Goal: Transaction & Acquisition: Download file/media

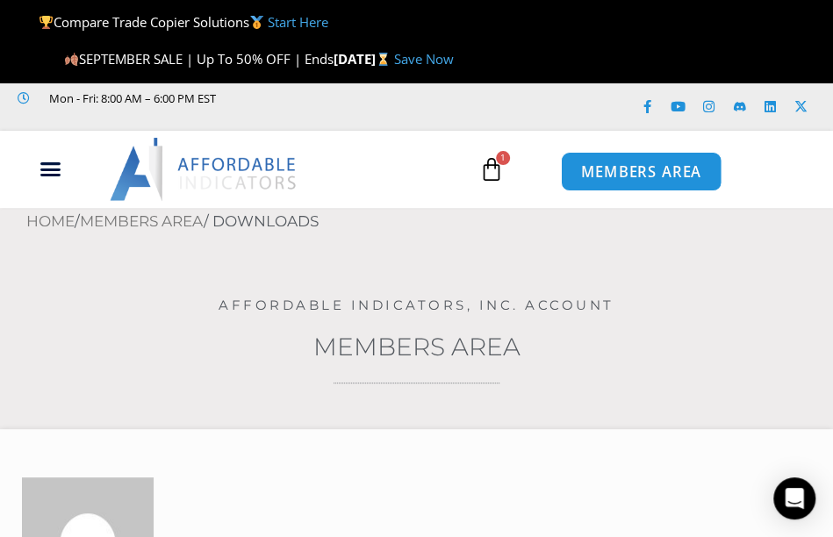
click at [594, 178] on span "MEMBERS AREA" at bounding box center [641, 171] width 120 height 15
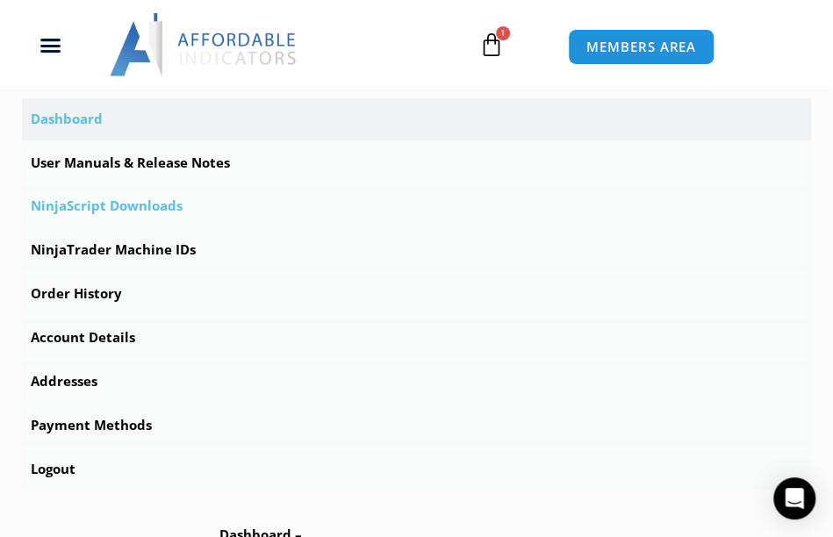
scroll to position [644, 0]
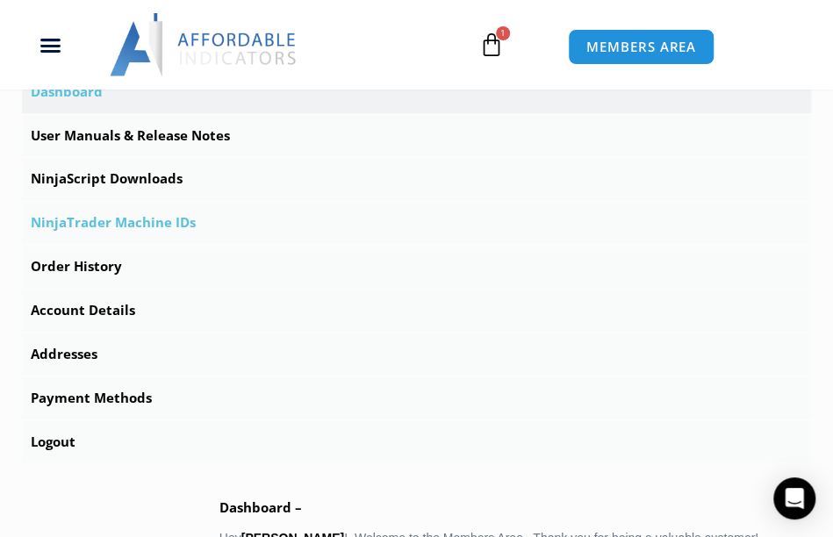
click at [132, 221] on link "NinjaTrader Machine IDs" at bounding box center [417, 223] width 790 height 42
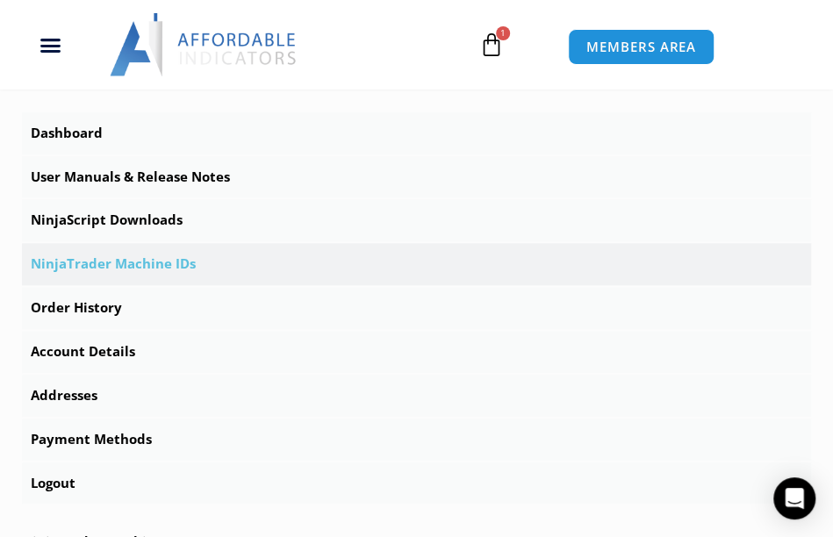
scroll to position [585, 0]
click at [146, 220] on link "NinjaScript Downloads" at bounding box center [417, 220] width 790 height 42
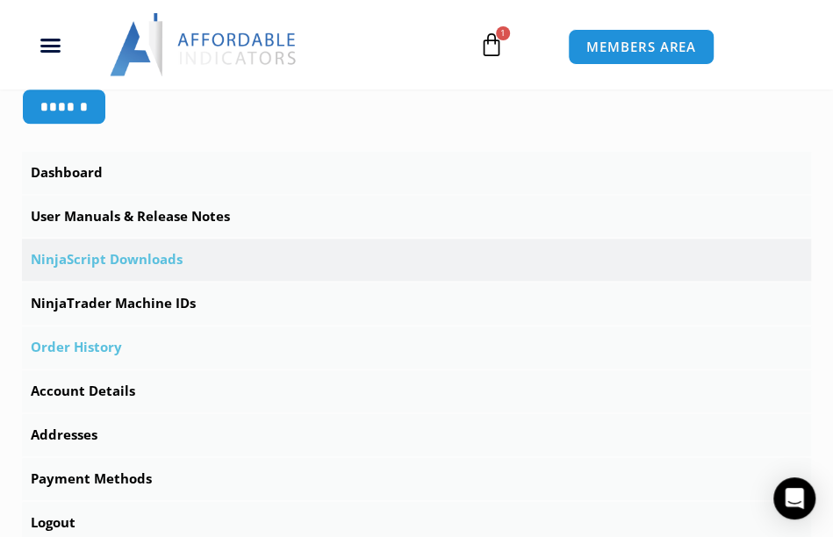
scroll to position [585, 0]
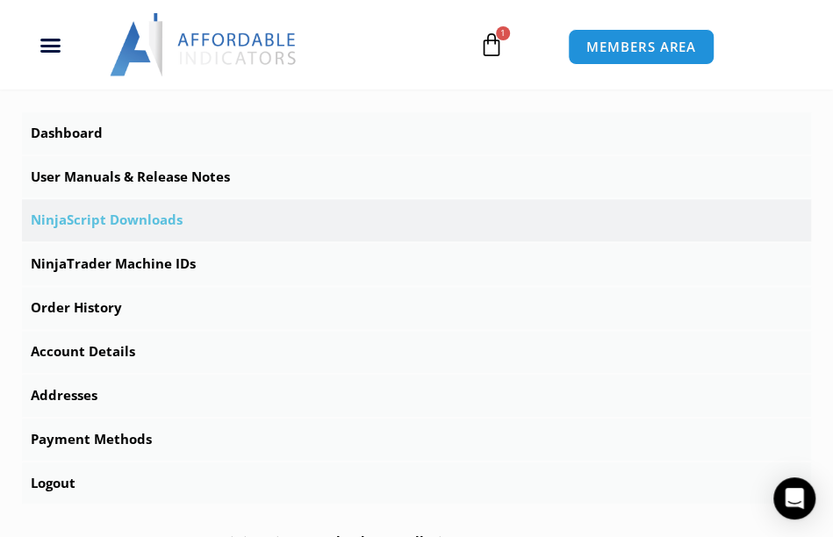
click at [154, 220] on link "NinjaScript Downloads" at bounding box center [417, 220] width 790 height 42
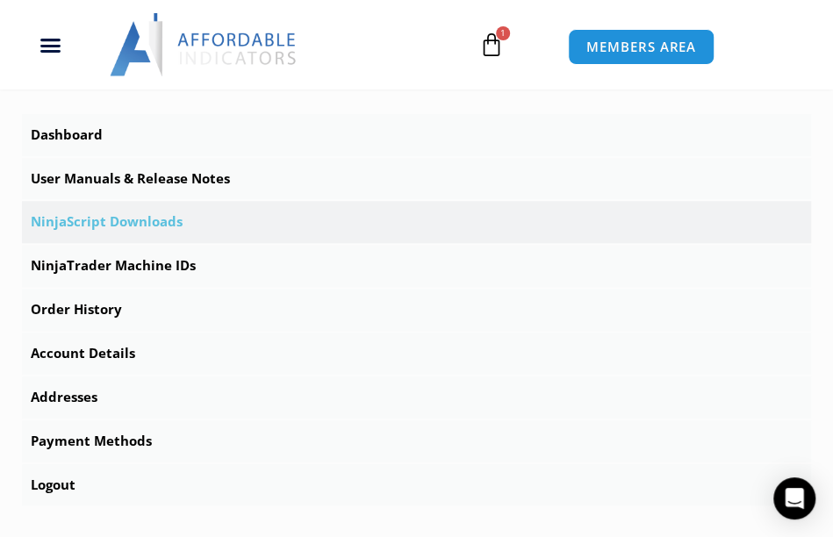
scroll to position [585, 0]
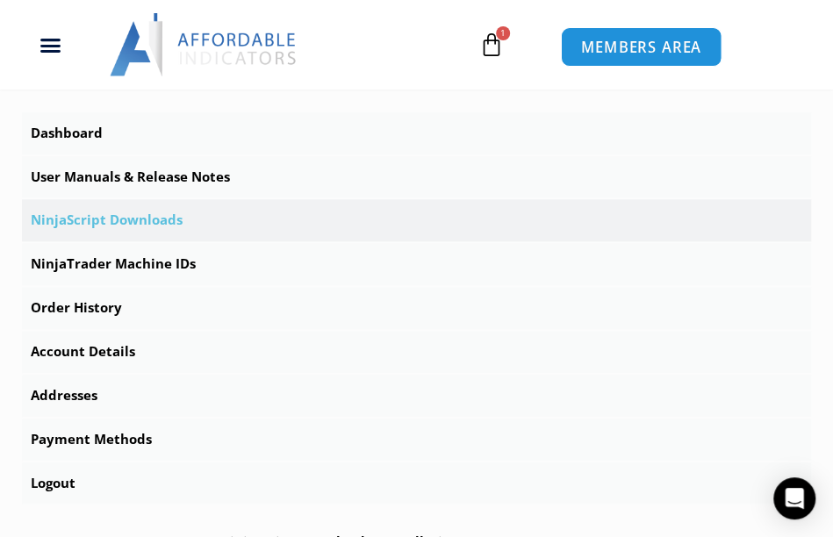
click at [601, 33] on link "MEMBERS AREA" at bounding box center [641, 47] width 161 height 40
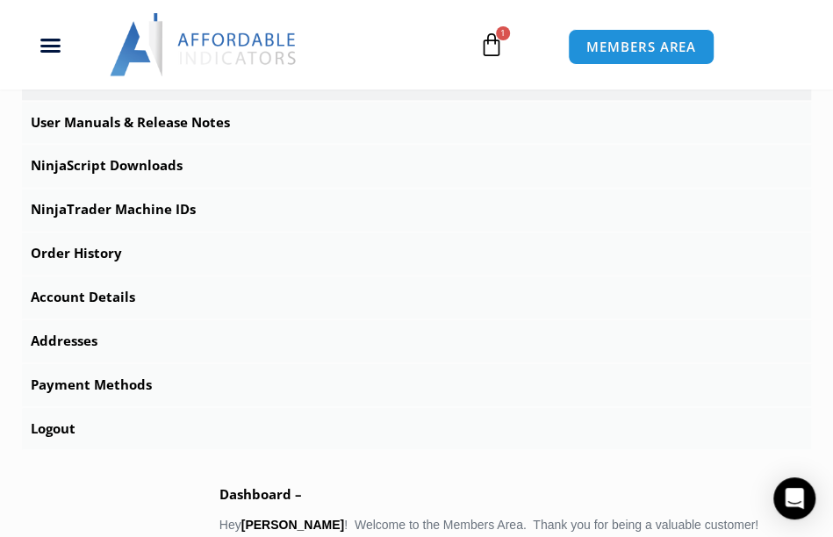
scroll to position [644, 0]
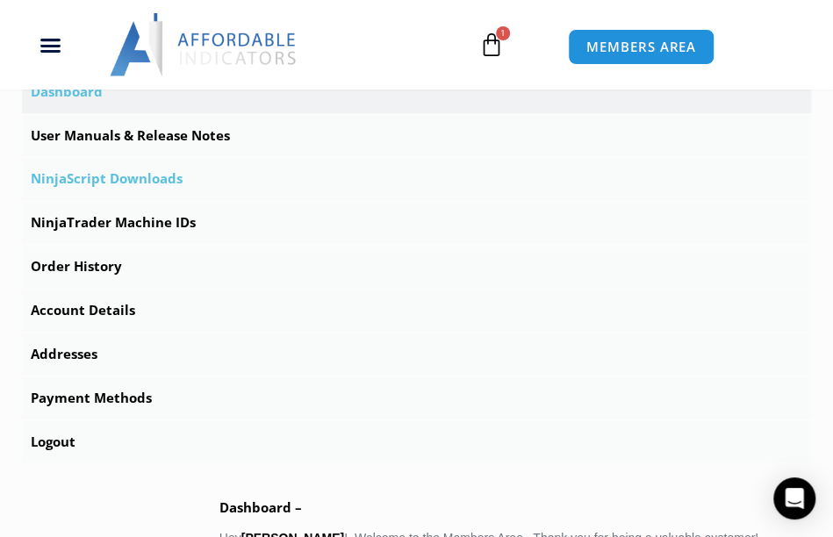
click at [156, 177] on link "NinjaScript Downloads" at bounding box center [417, 179] width 790 height 42
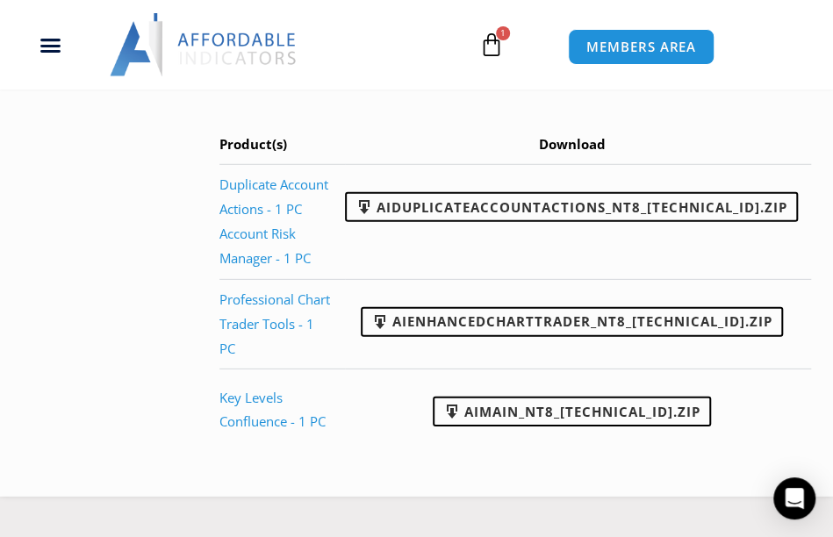
scroll to position [1814, 0]
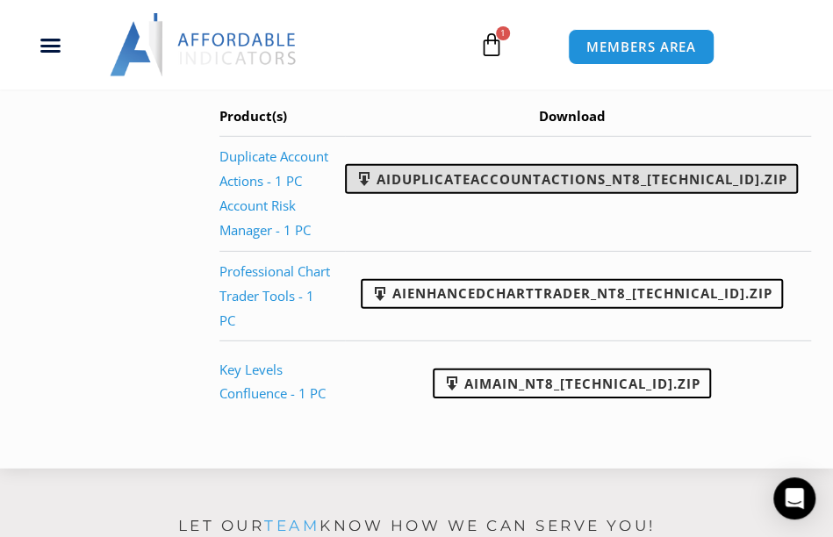
click at [373, 188] on span at bounding box center [365, 179] width 18 height 18
